Goal: Task Accomplishment & Management: Manage account settings

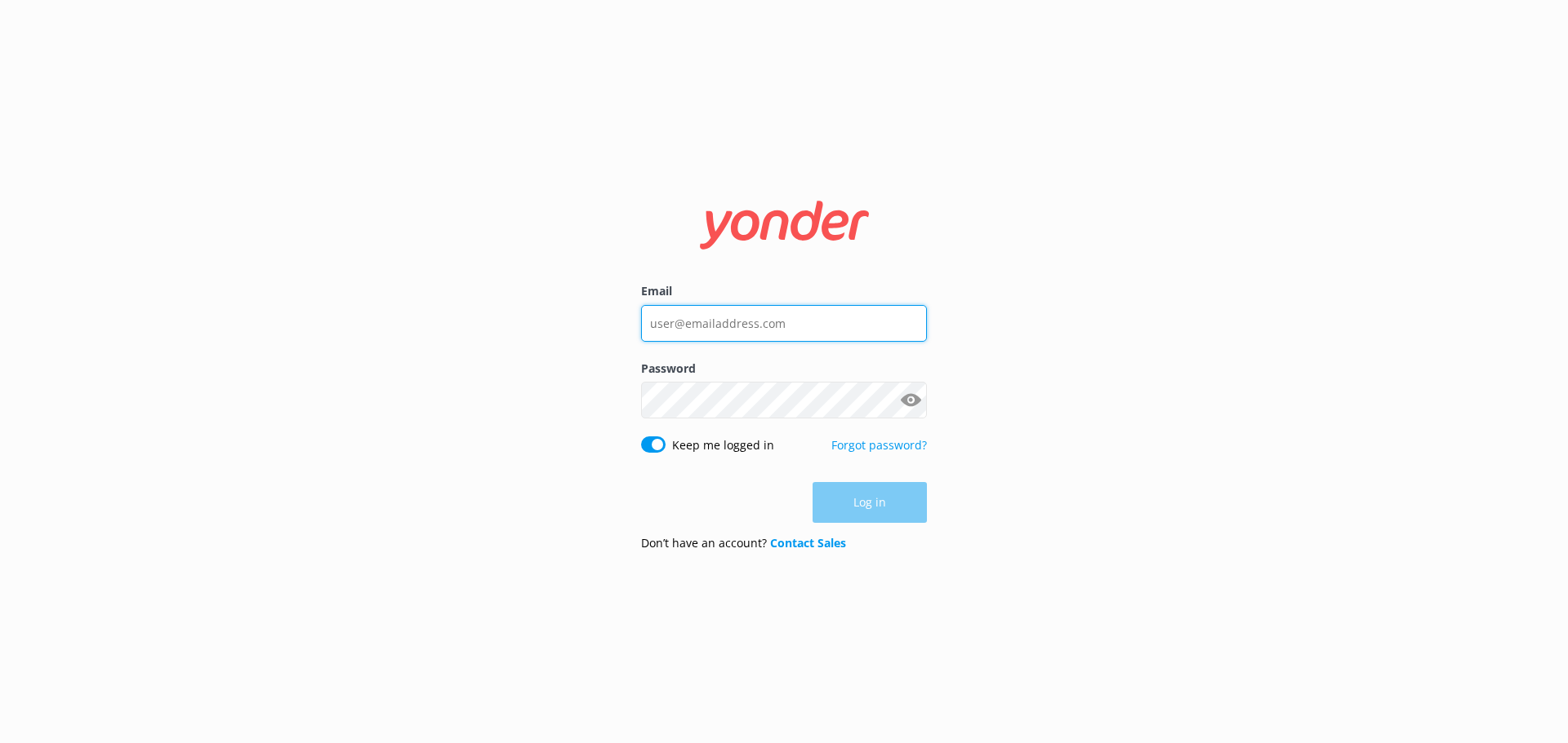
type input "[PERSON_NAME][EMAIL_ADDRESS][DOMAIN_NAME]"
click at [861, 495] on div "Log in" at bounding box center [783, 502] width 286 height 41
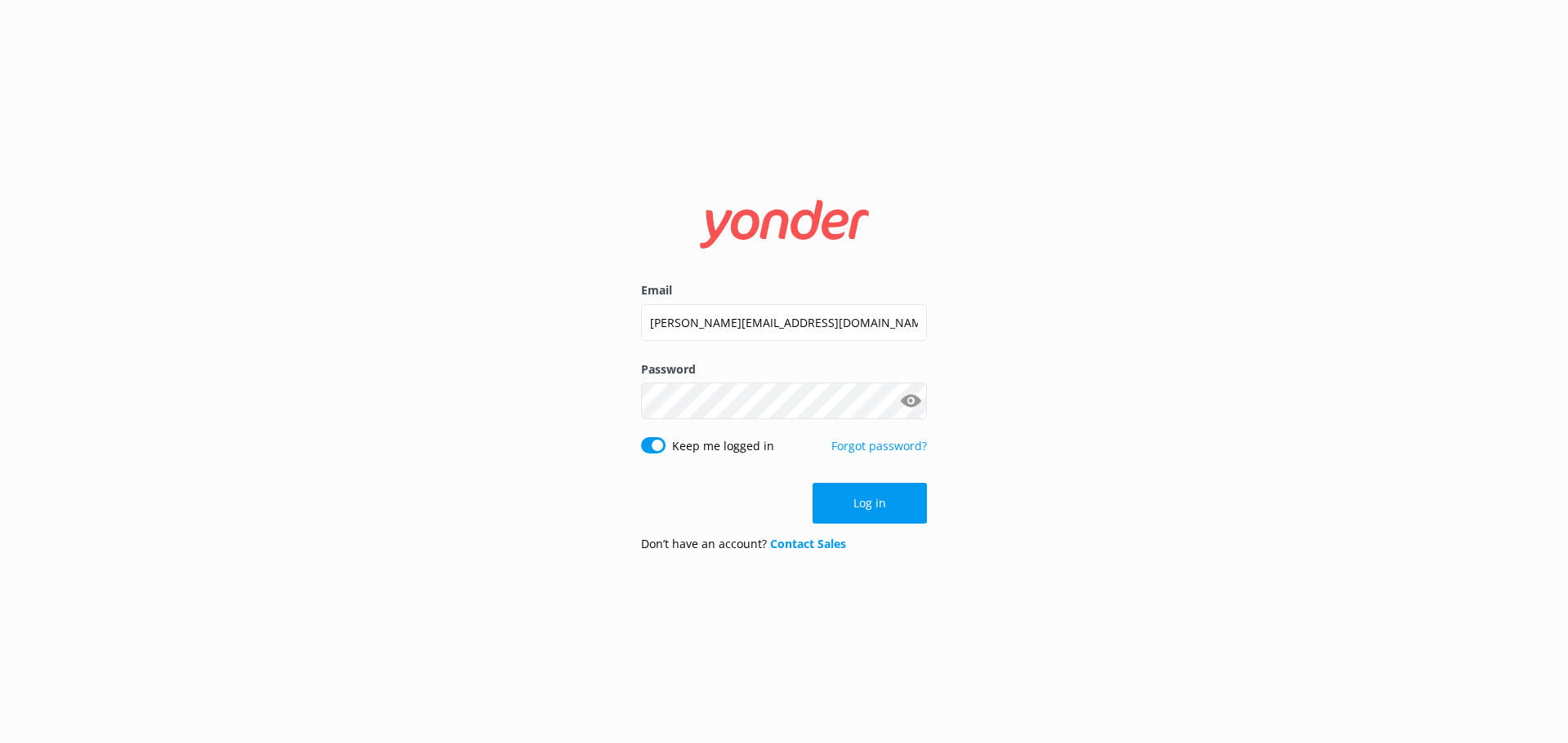
click at [861, 495] on button "Log in" at bounding box center [870, 503] width 115 height 41
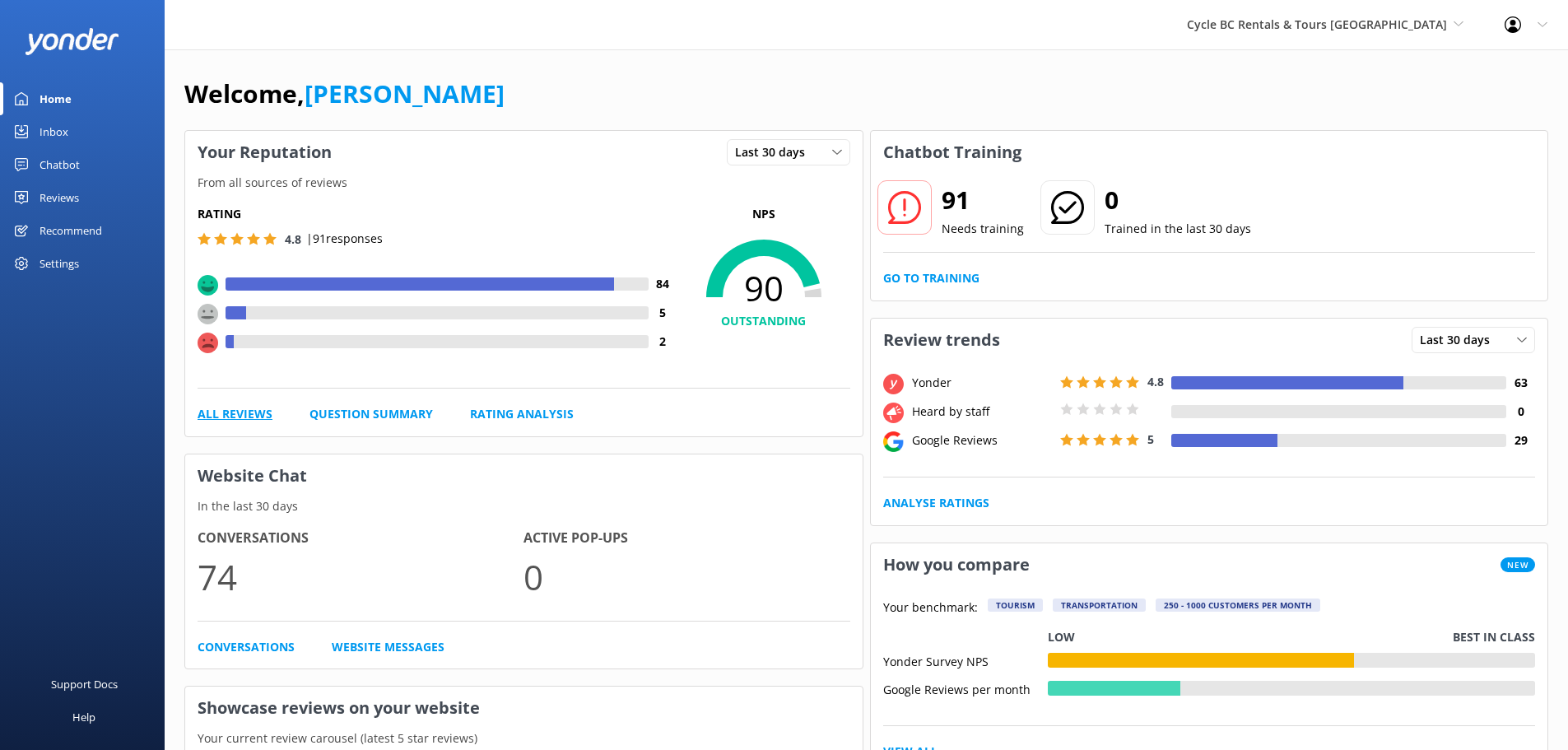
click at [213, 409] on link "All Reviews" at bounding box center [234, 414] width 75 height 18
